Goal: Task Accomplishment & Management: Manage account settings

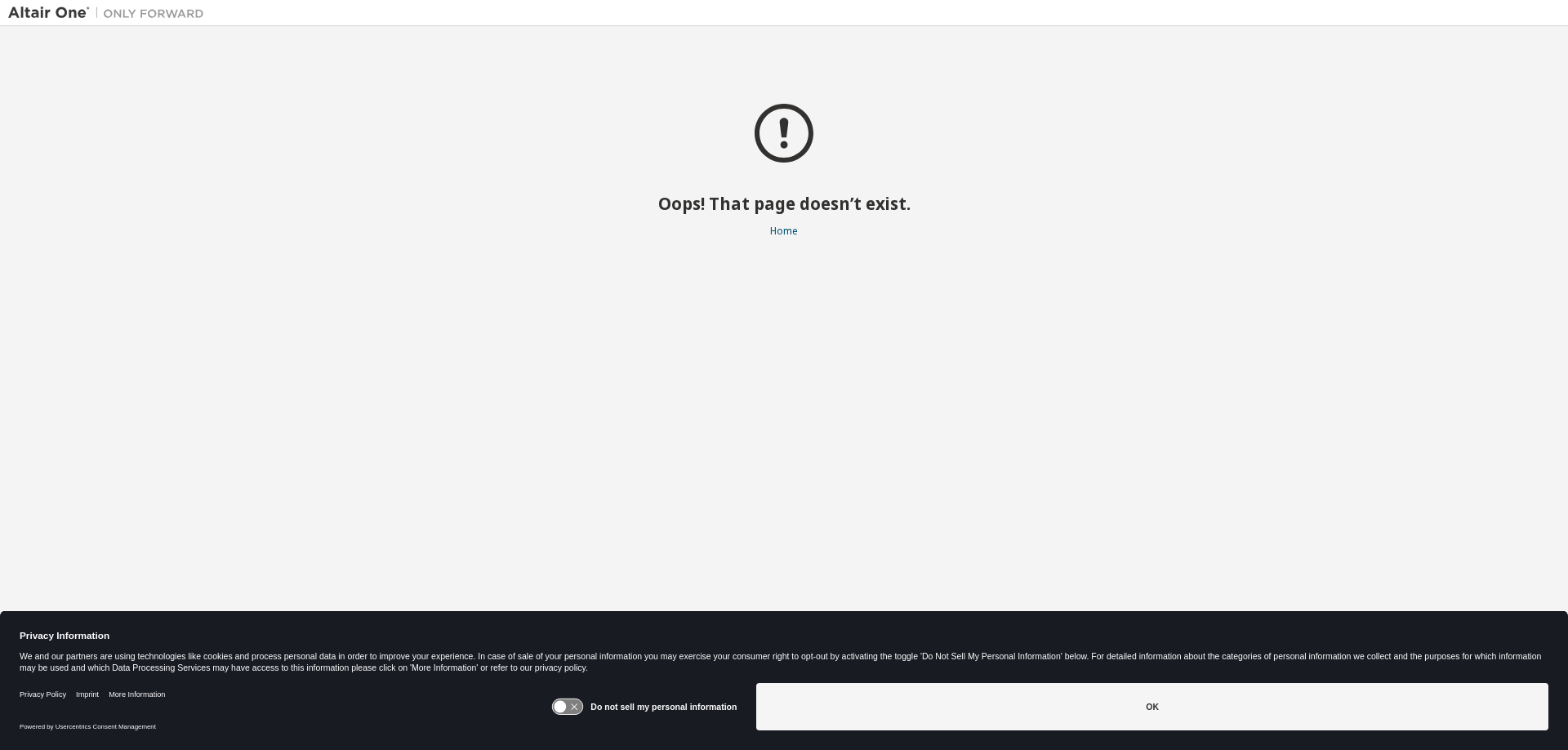
click at [46, 10] on img at bounding box center [110, 12] width 204 height 16
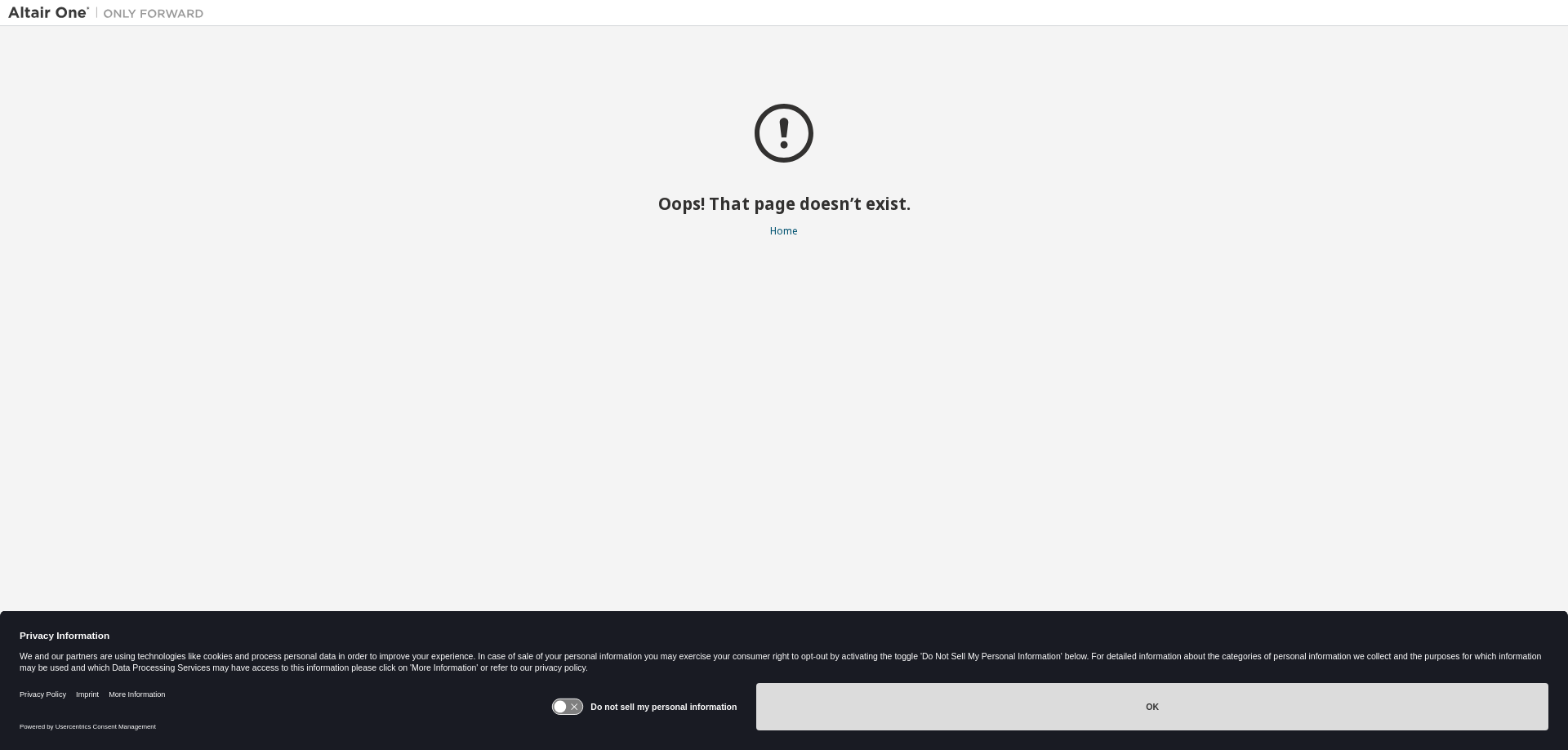
click at [891, 706] on button "OK" at bounding box center [1152, 706] width 792 height 47
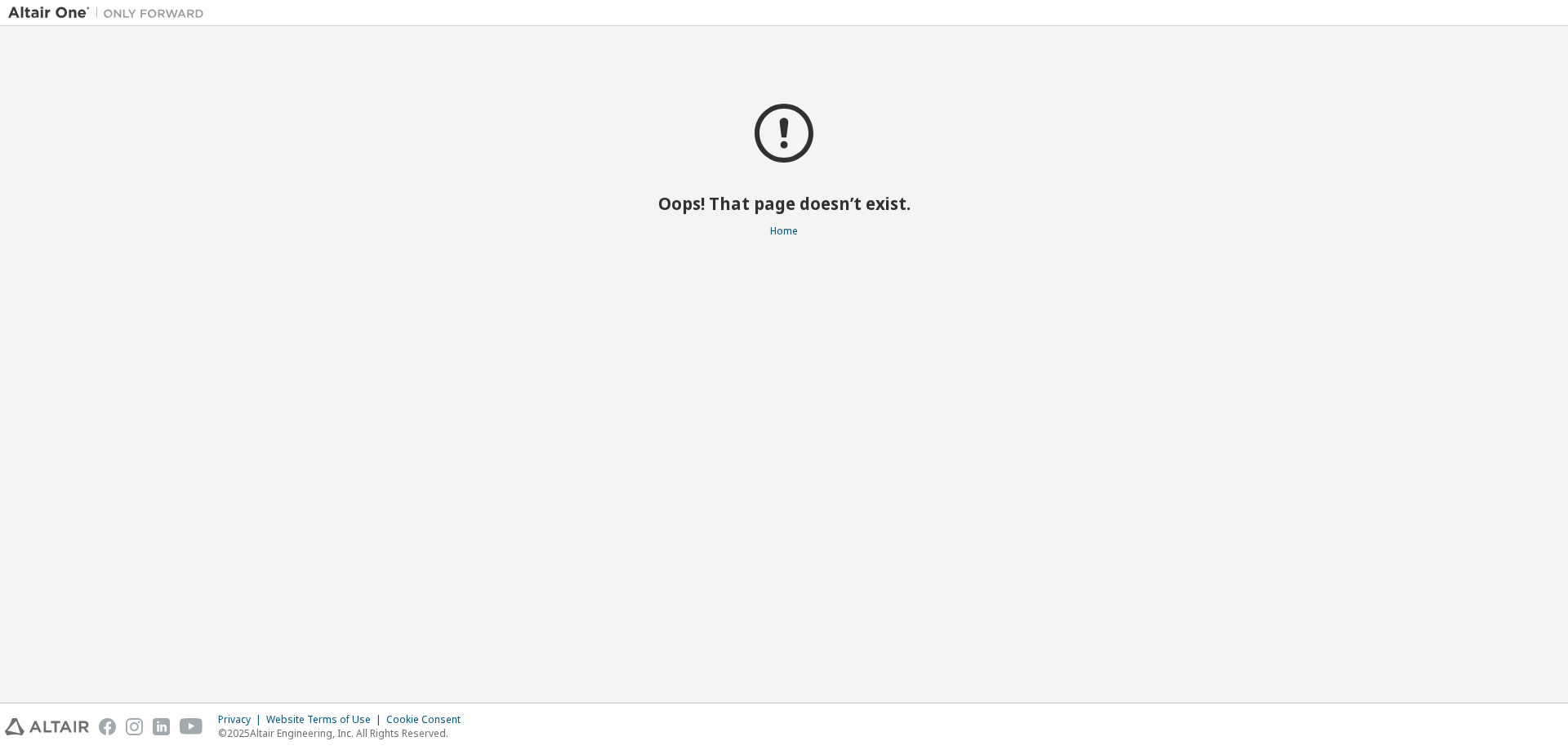
click at [78, 729] on img at bounding box center [46, 727] width 84 height 17
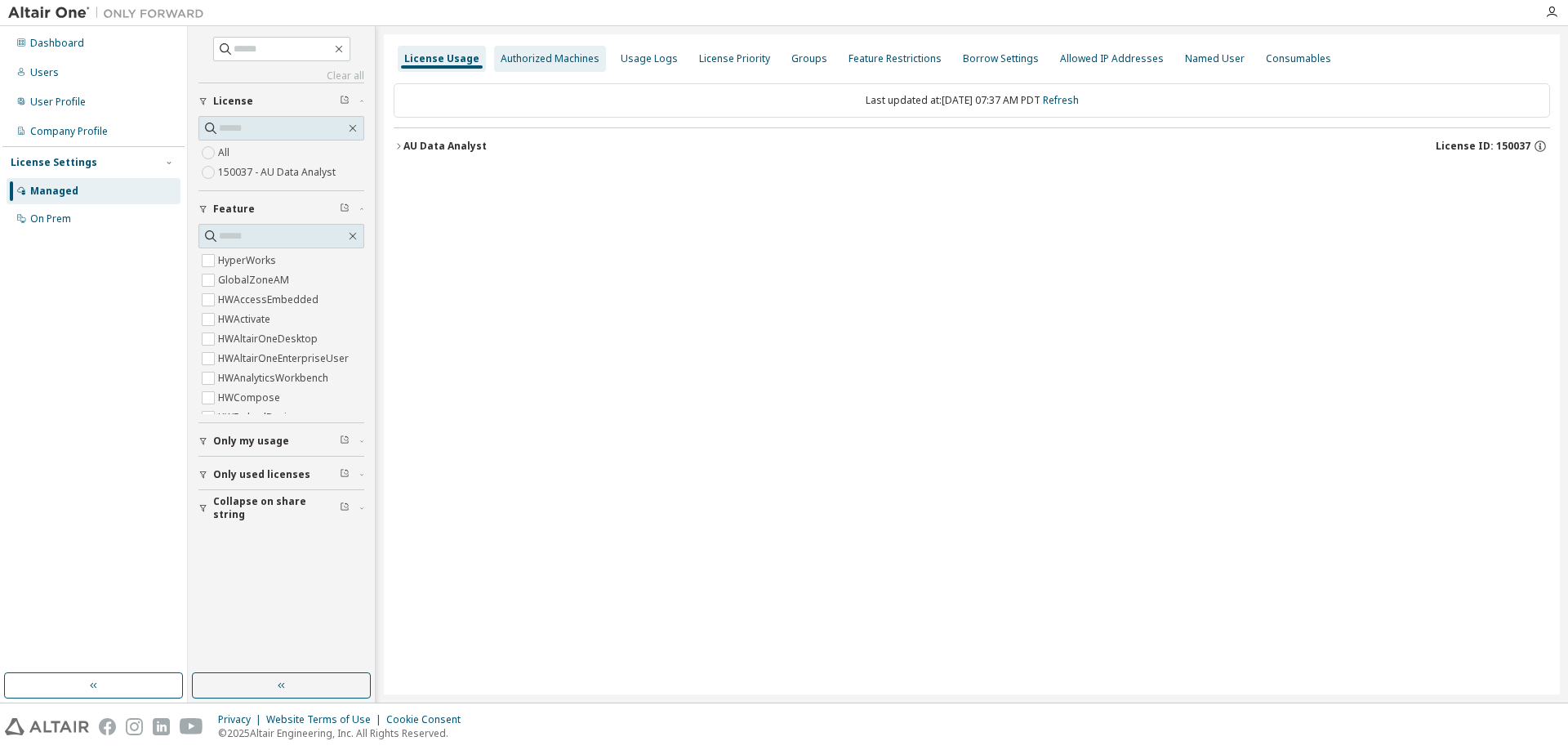
click at [563, 62] on div "Authorized Machines" at bounding box center [550, 59] width 99 height 13
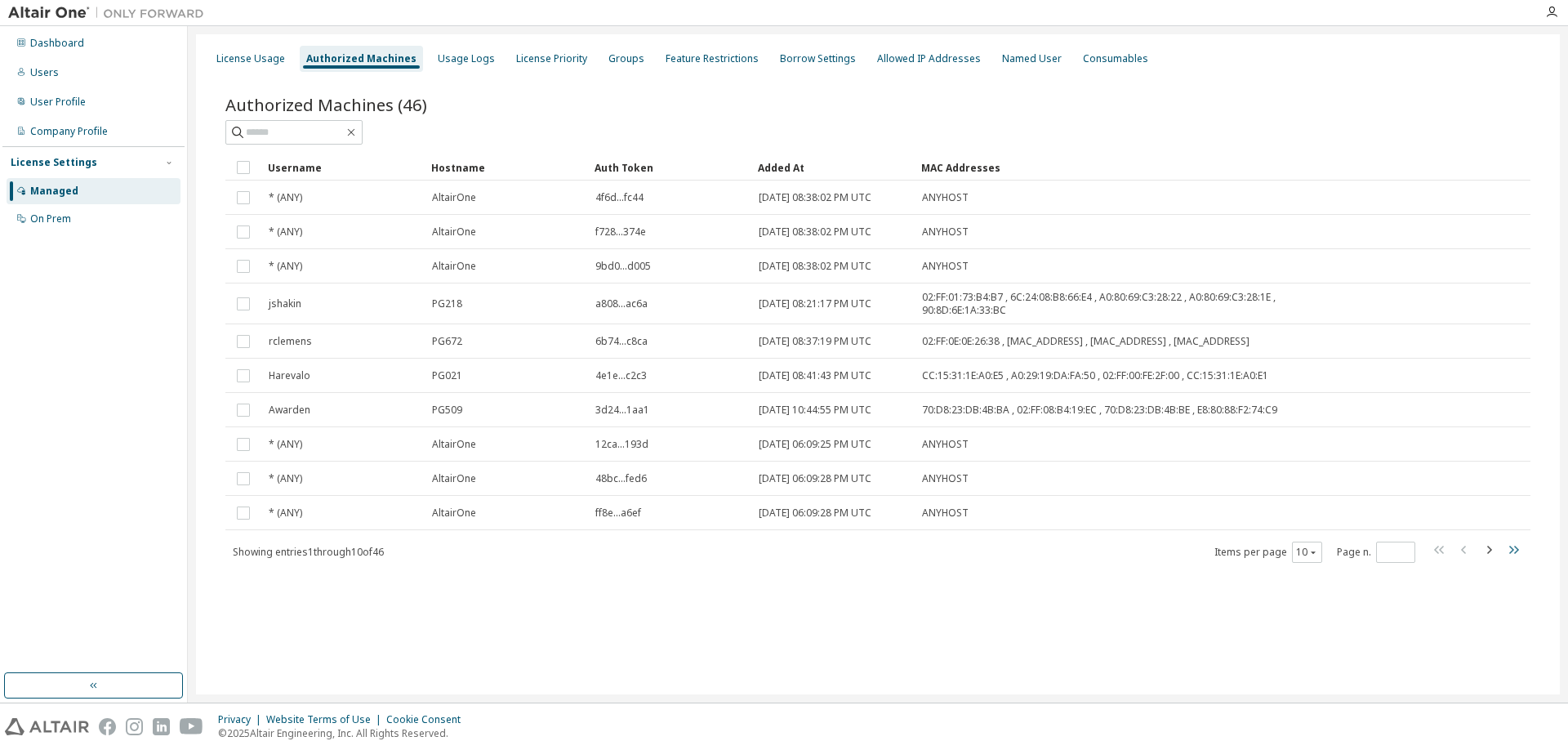
click at [1504, 548] on icon "button" at bounding box center [1513, 549] width 19 height 19
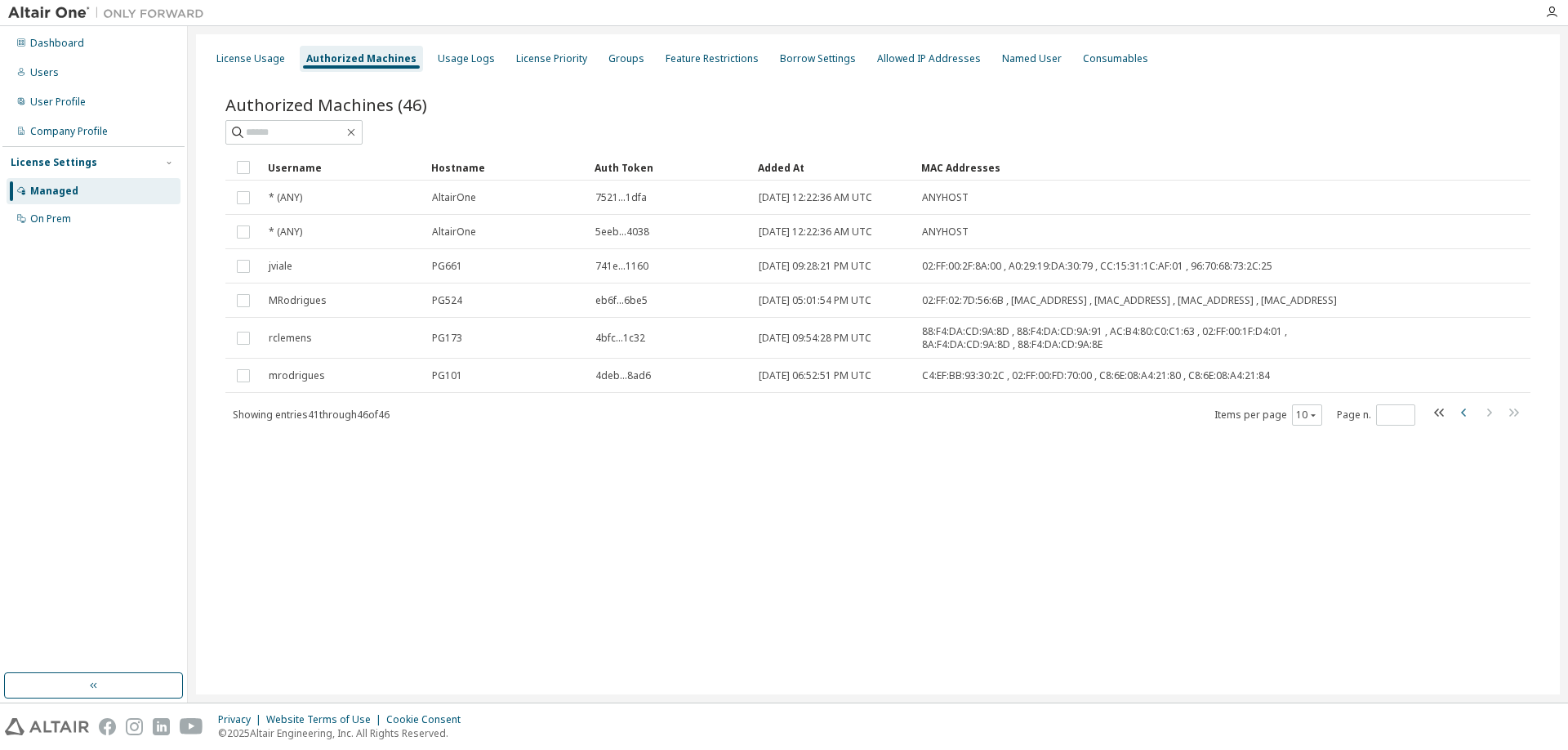
click at [1459, 419] on icon "button" at bounding box center [1464, 412] width 19 height 19
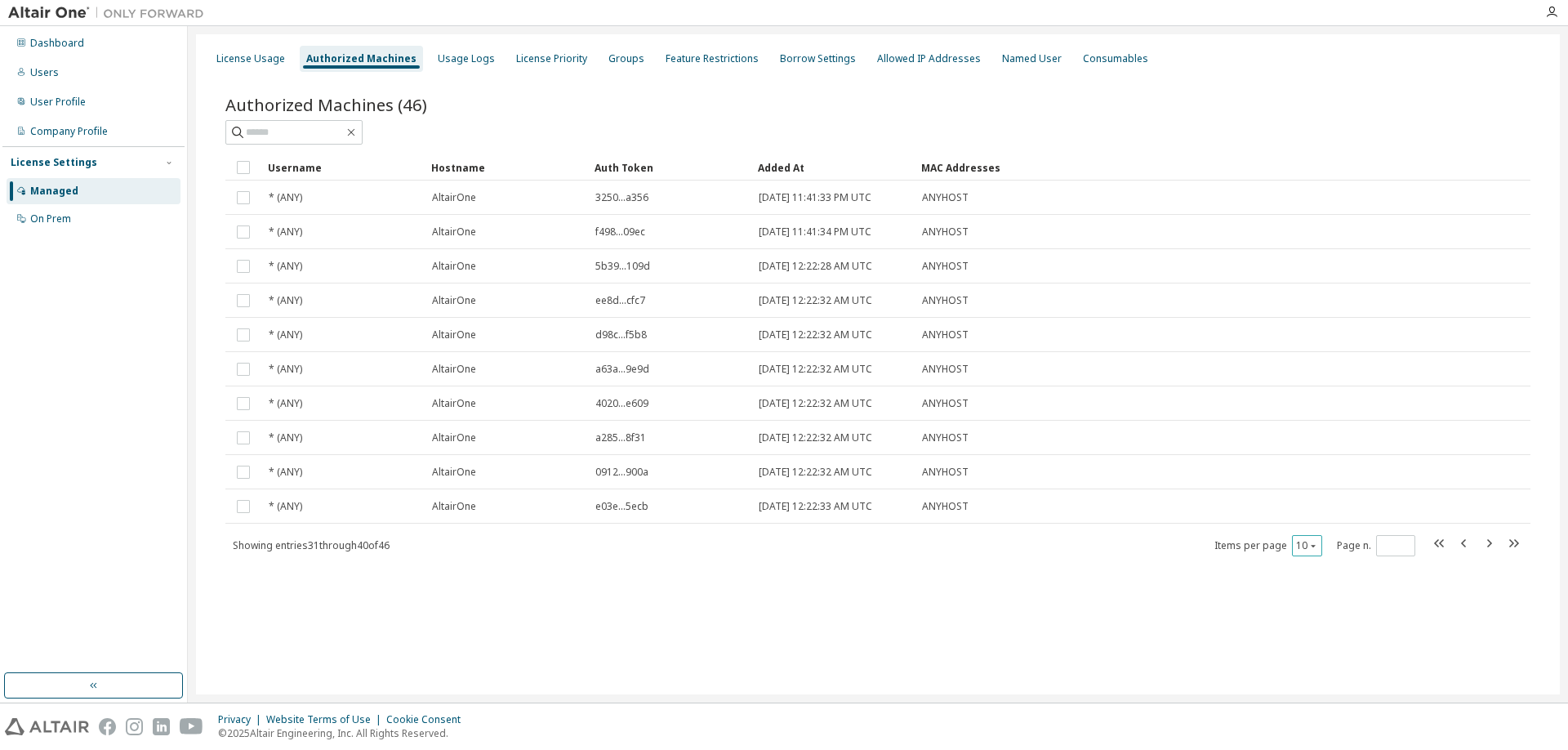
click at [1318, 543] on icon "button" at bounding box center [1313, 545] width 10 height 10
click at [1325, 642] on div "100" at bounding box center [1357, 645] width 131 height 19
type input "*"
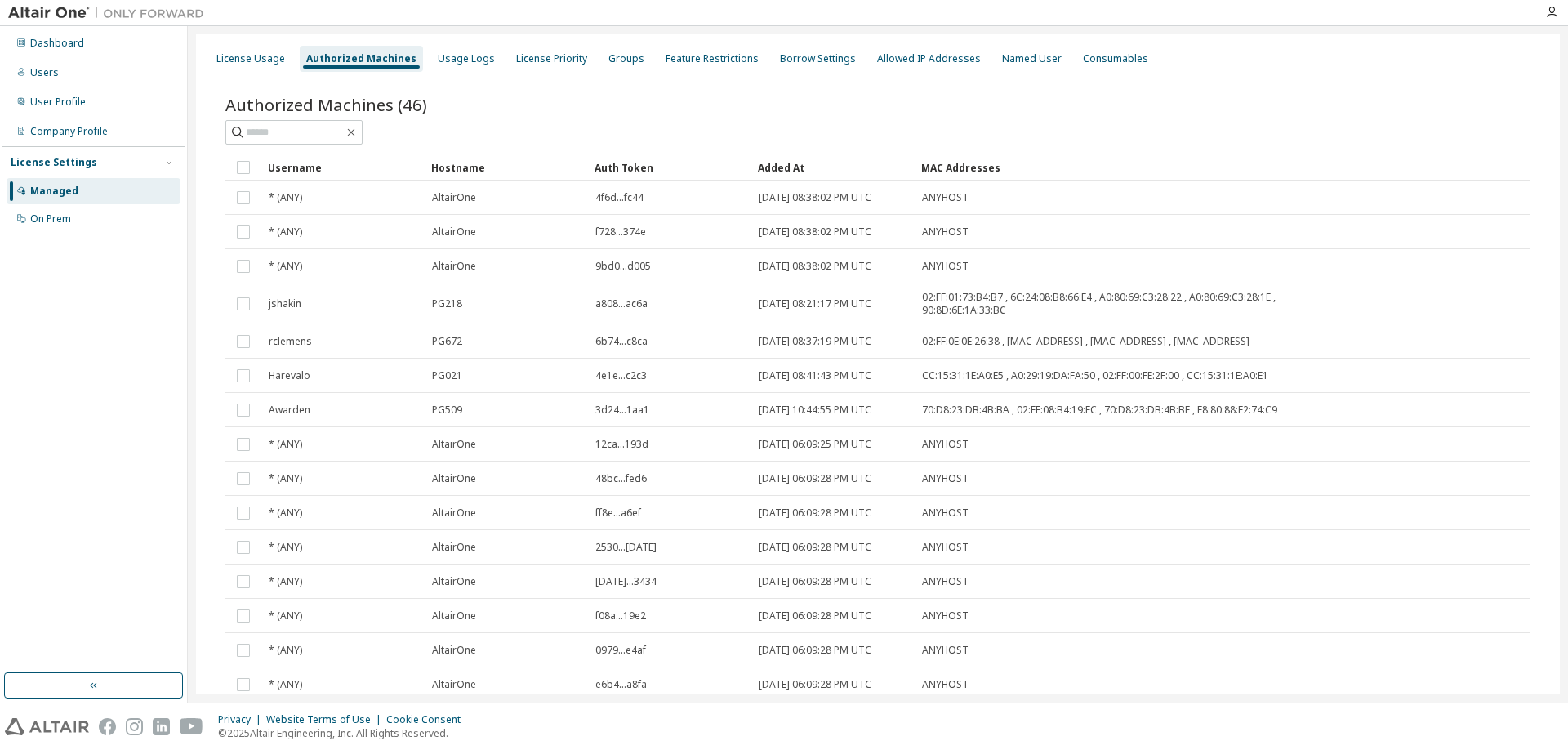
click at [460, 162] on div "Hostname" at bounding box center [506, 167] width 150 height 26
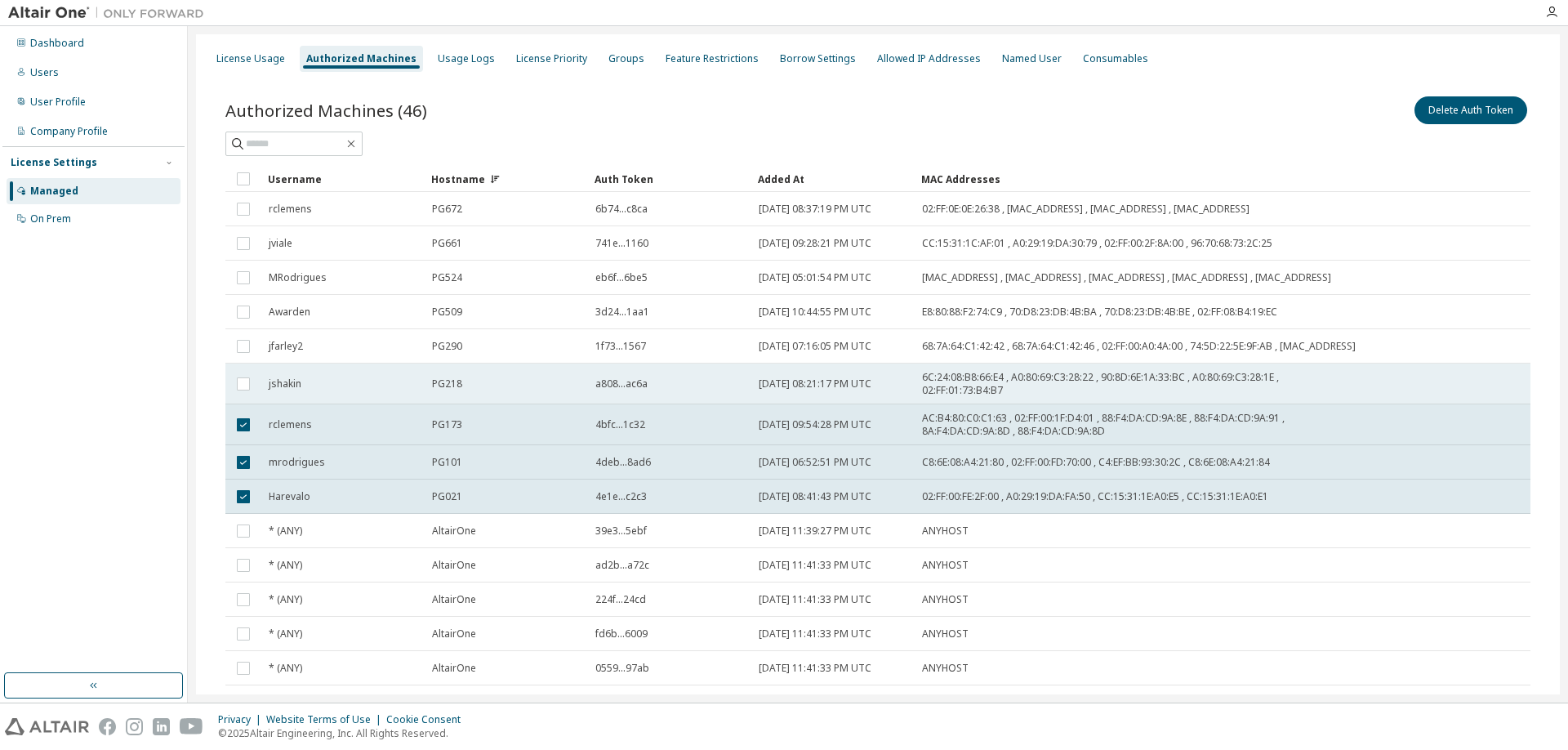
click at [241, 404] on td at bounding box center [242, 384] width 36 height 40
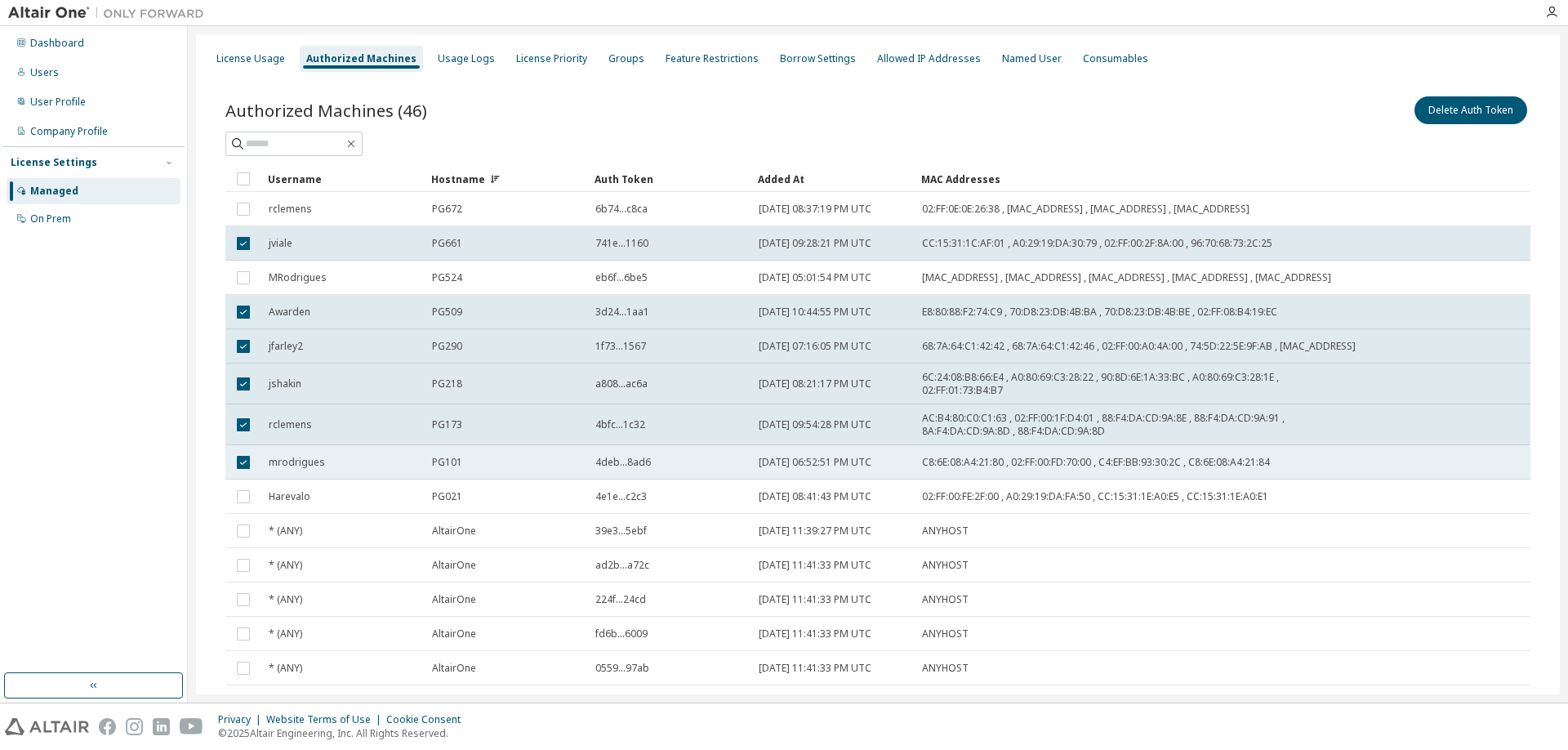
click at [243, 480] on td at bounding box center [242, 462] width 36 height 35
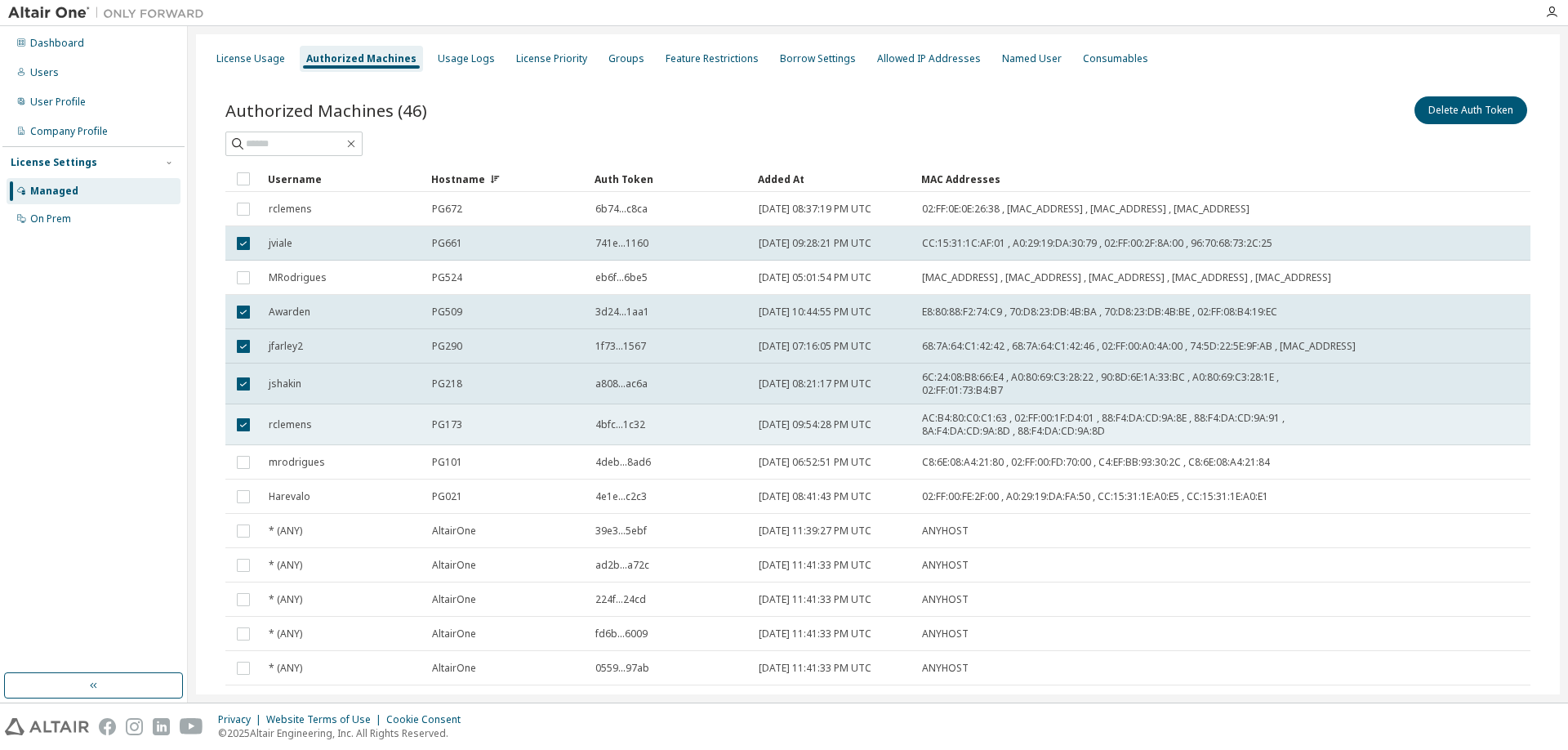
click at [239, 445] on td at bounding box center [242, 424] width 36 height 40
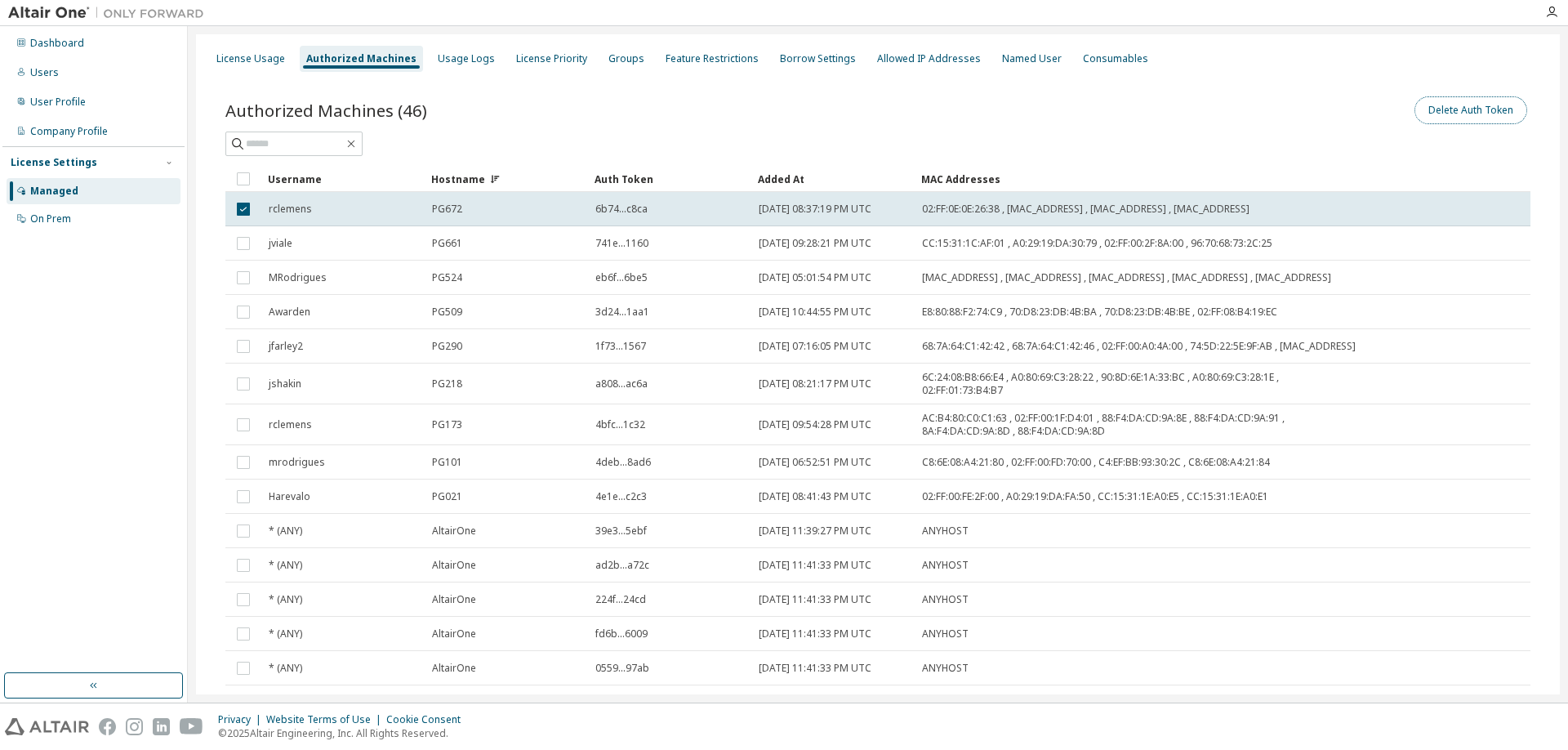
click at [1454, 111] on button "Delete Auth Token" at bounding box center [1470, 110] width 112 height 28
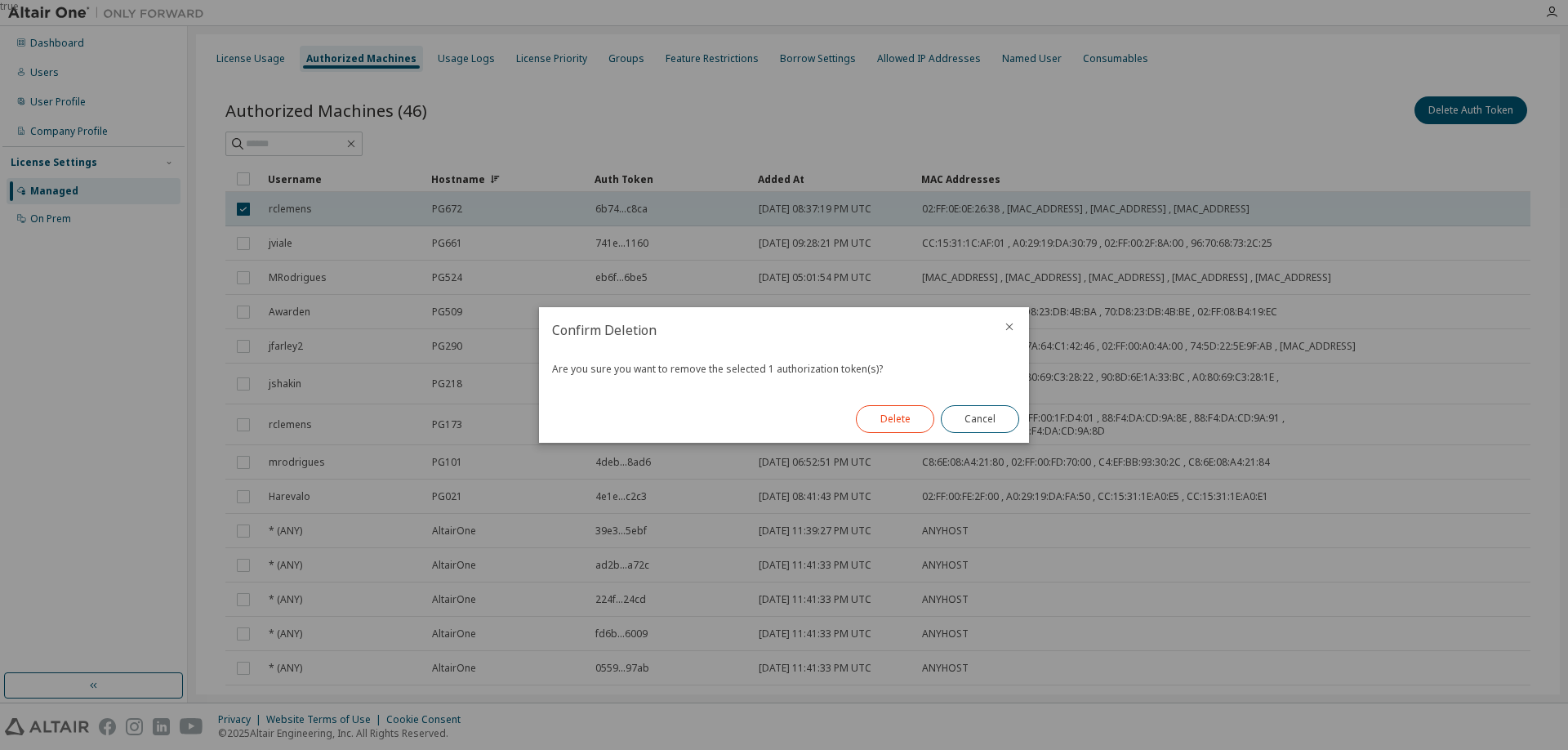
click at [918, 414] on button "Delete" at bounding box center [895, 418] width 79 height 28
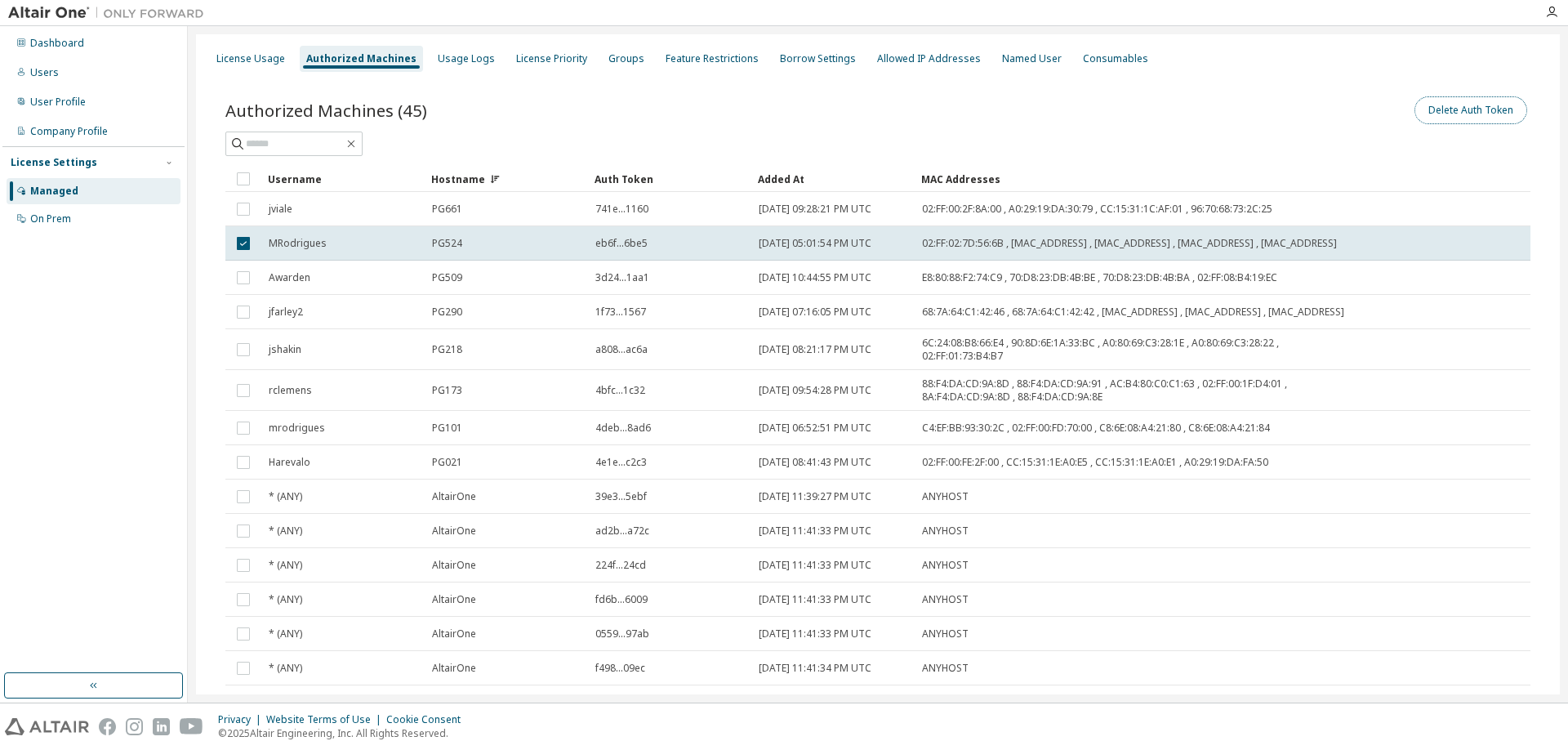
click at [1448, 112] on button "Delete Auth Token" at bounding box center [1470, 110] width 112 height 28
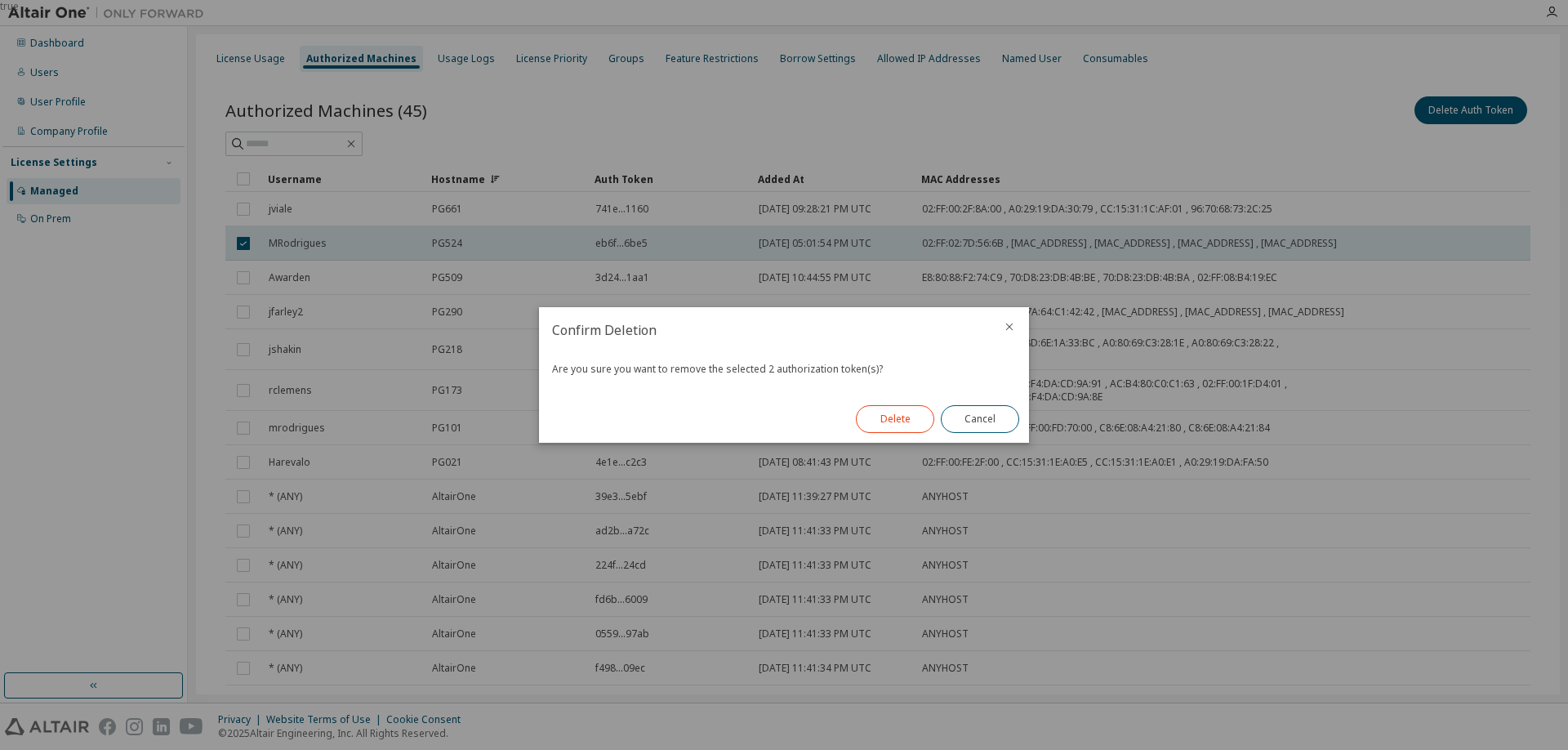
click at [914, 423] on button "Delete" at bounding box center [895, 418] width 79 height 28
